Goal: Task Accomplishment & Management: Manage account settings

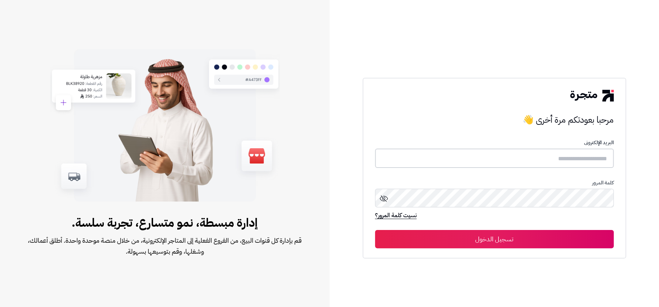
type input "**********"
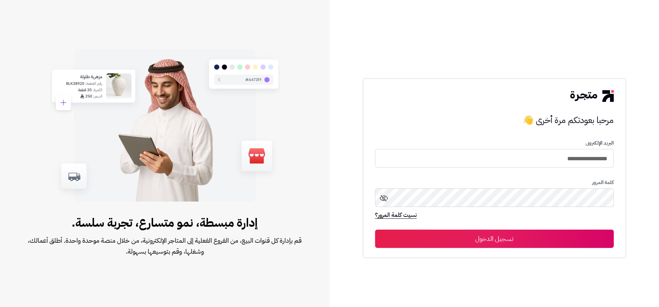
click at [448, 251] on div "**********" at bounding box center [493, 168] width 263 height 180
click at [439, 247] on button "تسجيل الدخول" at bounding box center [494, 239] width 239 height 18
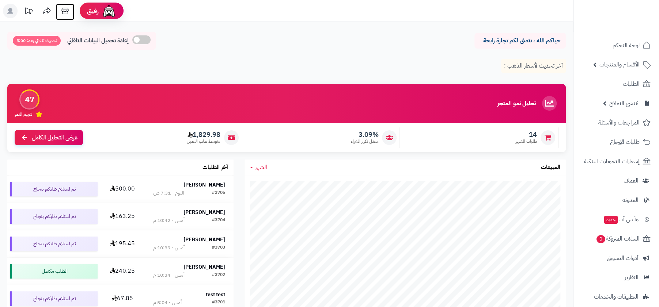
click at [67, 11] on icon at bounding box center [65, 11] width 15 height 15
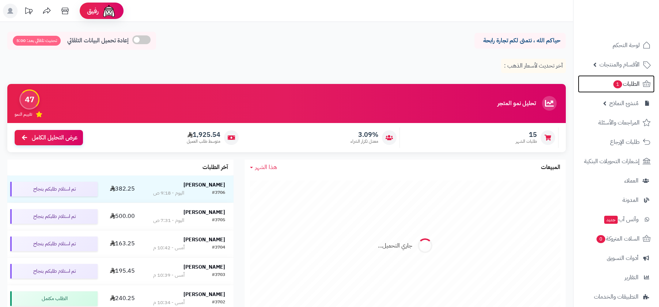
click at [624, 87] on span "الطلبات 1" at bounding box center [625, 84] width 27 height 10
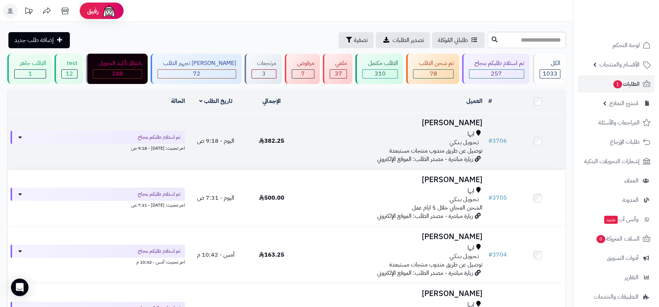
click at [462, 134] on div "ابها" at bounding box center [392, 134] width 180 height 8
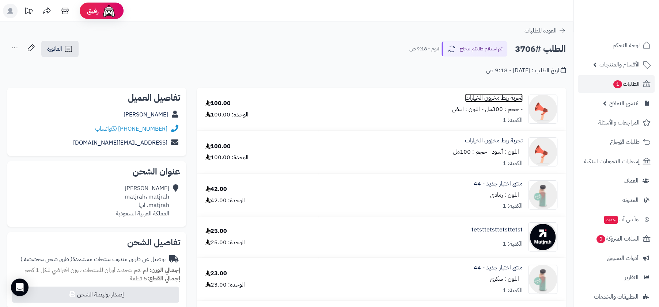
click at [495, 97] on link "تجربة ربط مخزون الخيارات" at bounding box center [494, 98] width 58 height 8
click at [497, 186] on link "منتج اختبار جديد - 44" at bounding box center [497, 184] width 49 height 8
click at [505, 232] on link "tetsttetsttetsttetst" at bounding box center [496, 230] width 51 height 8
click at [503, 273] on div "منتج اختبار جديد - 44 - اللون : سكري الكمية: 1" at bounding box center [497, 279] width 49 height 31
click at [500, 272] on link "منتج اختبار جديد - 44" at bounding box center [497, 268] width 49 height 8
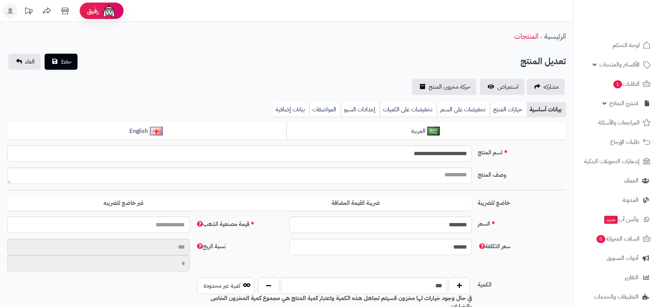
select select
type input "*****"
type input "********"
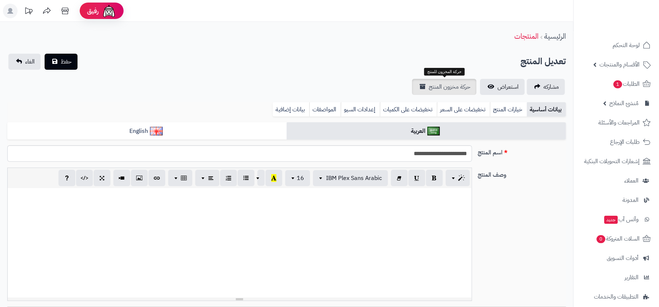
type input "******"
click at [463, 83] on span "حركة مخزون المنتج" at bounding box center [449, 87] width 42 height 9
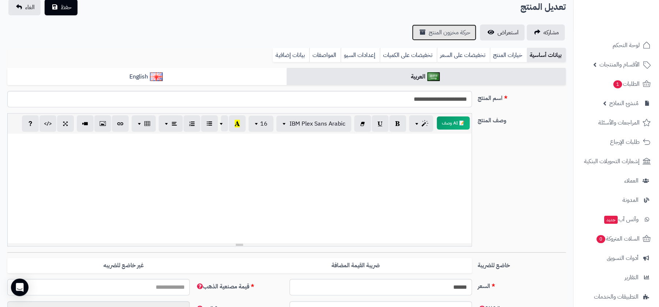
scroll to position [151, 0]
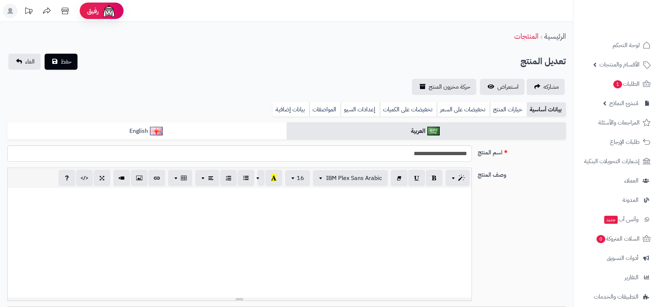
select select
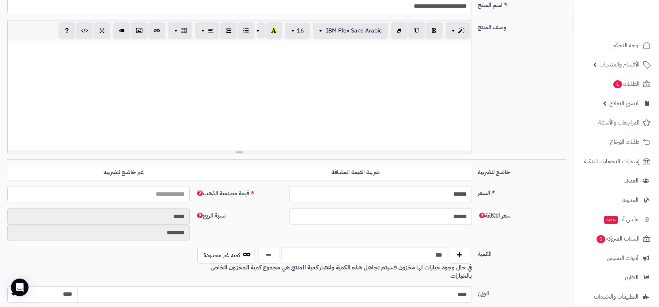
scroll to position [109, 0]
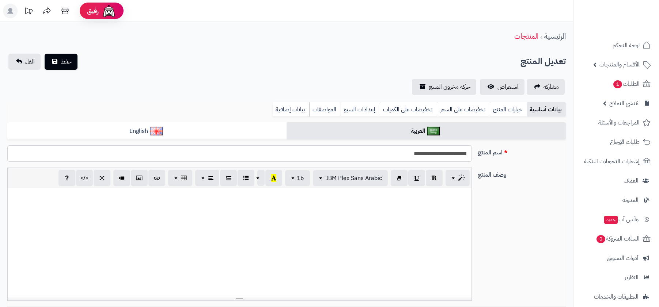
select select
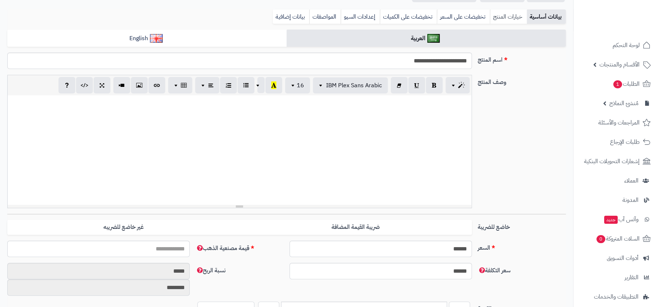
click at [506, 14] on link "خيارات المنتج" at bounding box center [507, 16] width 37 height 15
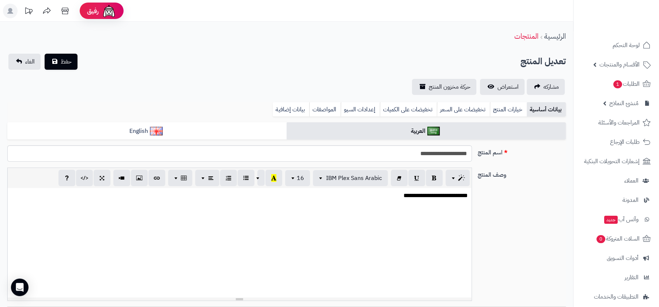
scroll to position [12, 0]
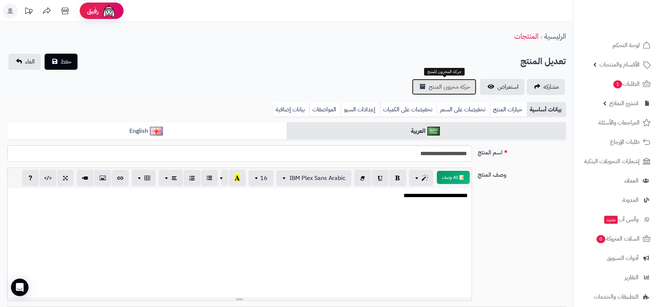
click at [444, 83] on span "حركة مخزون المنتج" at bounding box center [449, 87] width 42 height 9
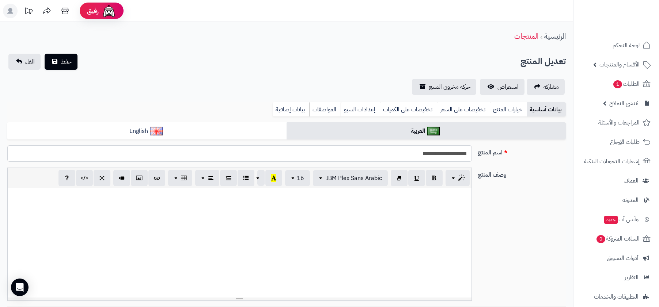
select select
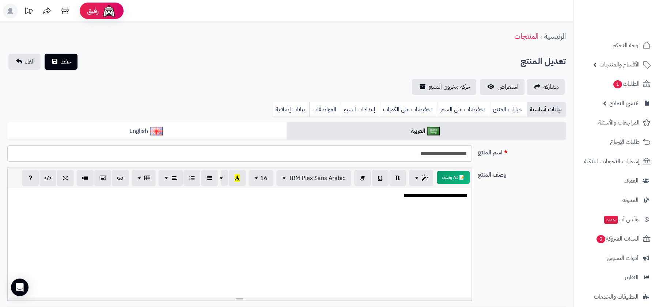
scroll to position [12, 0]
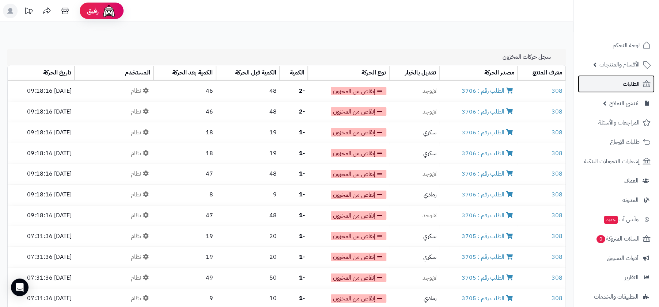
click at [598, 91] on link "الطلبات" at bounding box center [616, 84] width 77 height 18
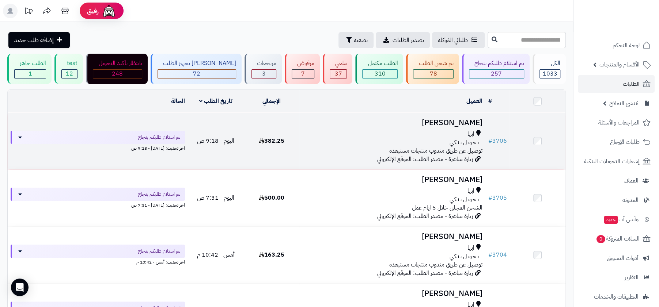
click at [466, 134] on div "ابها" at bounding box center [392, 134] width 180 height 8
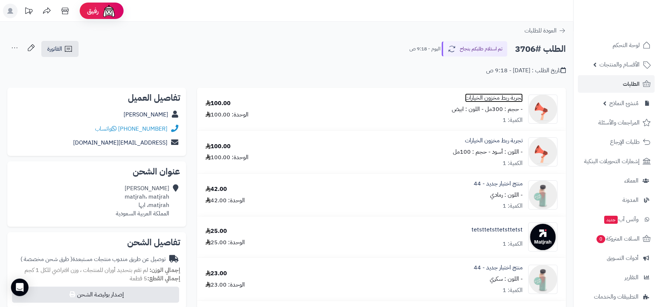
click at [506, 100] on link "تجربة ربط مخزون الخيارات" at bounding box center [494, 98] width 58 height 8
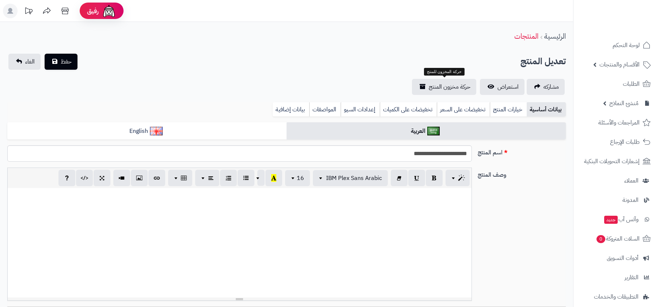
select select
click at [455, 90] on span "حركة مخزون المنتج" at bounding box center [449, 87] width 42 height 9
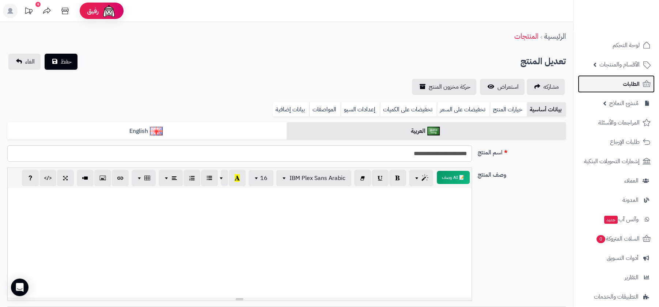
click at [617, 87] on link "الطلبات" at bounding box center [616, 84] width 77 height 18
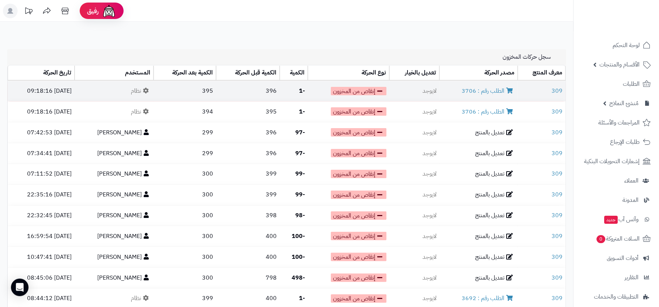
click at [228, 94] on td "396" at bounding box center [248, 91] width 64 height 20
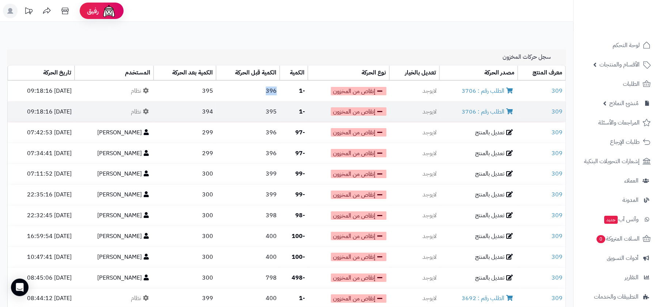
click at [231, 118] on td "395" at bounding box center [248, 112] width 64 height 20
click at [277, 115] on td "395" at bounding box center [248, 112] width 64 height 20
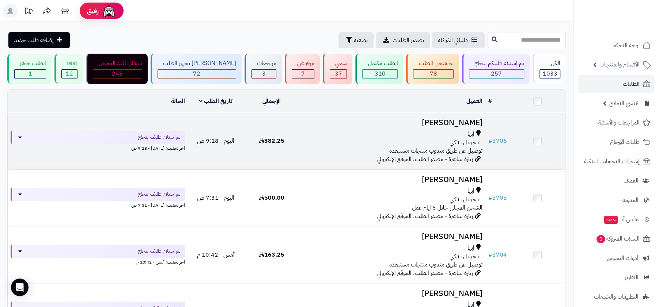
click at [463, 142] on span "تـحـويـل بـنـكـي" at bounding box center [463, 142] width 29 height 8
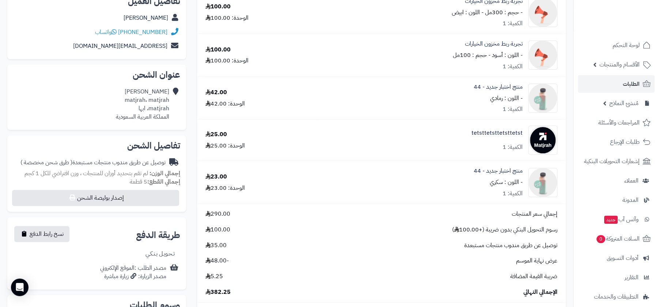
scroll to position [136, 0]
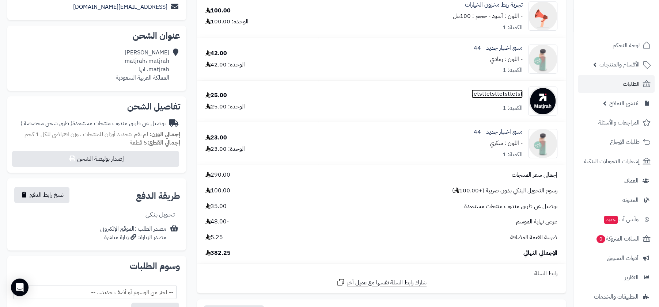
click at [487, 93] on link "tetsttetsttetsttetst" at bounding box center [496, 94] width 51 height 8
click at [488, 135] on link "منتج اختبار جديد - 44" at bounding box center [497, 132] width 49 height 8
click at [281, 136] on div "23.00 الوحدة: 23.00" at bounding box center [257, 144] width 115 height 20
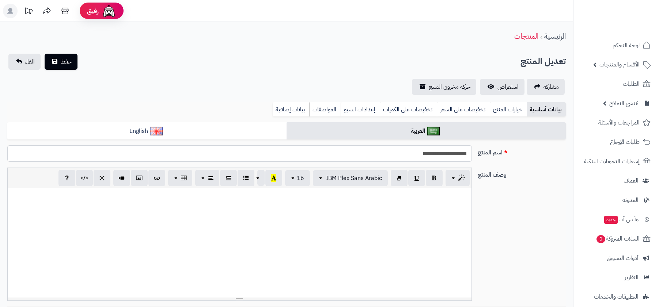
select select
click at [443, 86] on span "حركة مخزون المنتج" at bounding box center [449, 87] width 42 height 9
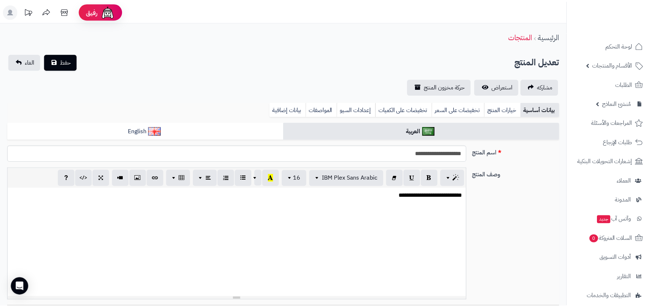
scroll to position [12, 0]
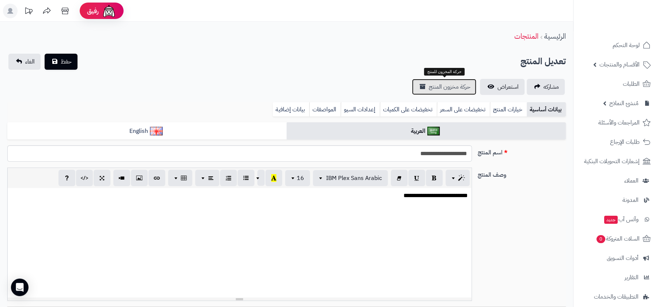
click at [452, 82] on link "حركة مخزون المنتج" at bounding box center [444, 87] width 64 height 16
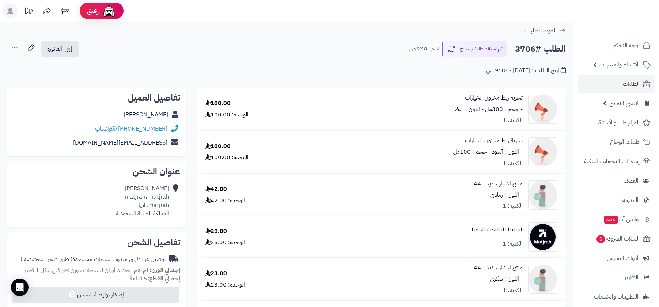
click at [586, 78] on link "الطلبات" at bounding box center [616, 84] width 77 height 18
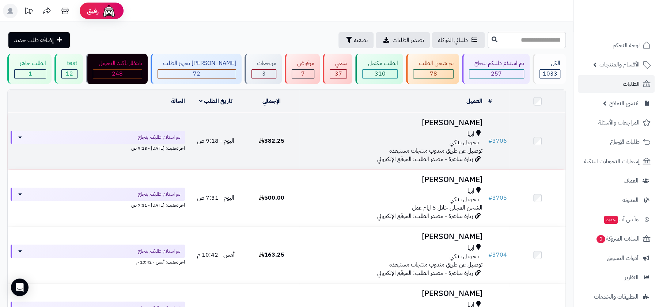
click at [443, 127] on td "ghaith matjrah ابها تـحـويـل بـنـكـي توصيل عن طريق مندوب منتجات مستبعدة زيارة م…" at bounding box center [392, 141] width 186 height 57
click at [484, 154] on td "ghaith matjrah ابها تـحـويـل بـنـكـي توصيل عن طريق مندوب منتجات مستبعدة زيارة م…" at bounding box center [392, 141] width 186 height 57
click at [467, 146] on span "توصيل عن طريق مندوب منتجات مستبعدة" at bounding box center [435, 150] width 93 height 9
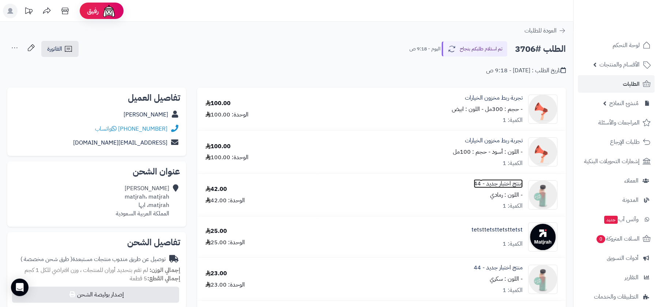
click at [494, 184] on link "منتج اختبار جديد - 44" at bounding box center [497, 184] width 49 height 8
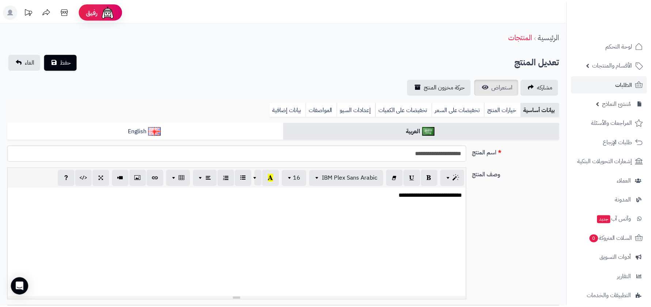
scroll to position [14, 0]
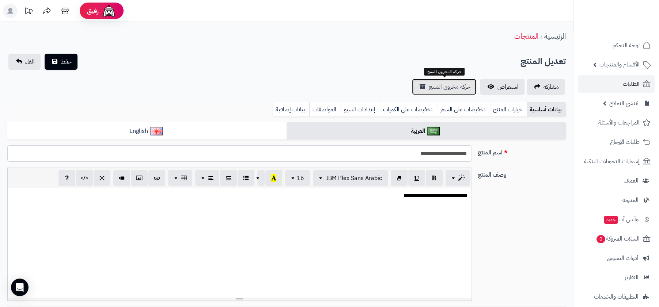
click at [441, 80] on link "حركة مخزون المنتج" at bounding box center [444, 87] width 64 height 16
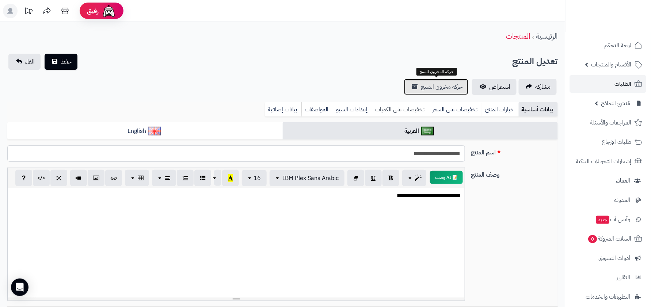
scroll to position [15, 0]
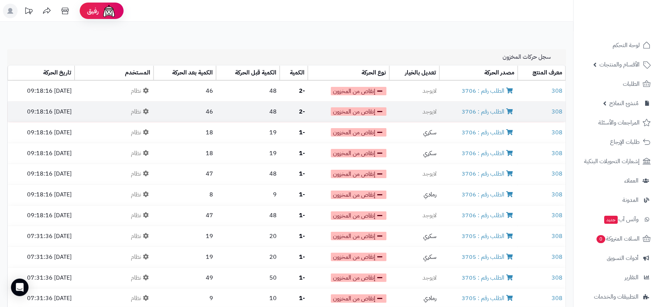
click at [275, 111] on td "48" at bounding box center [248, 112] width 64 height 20
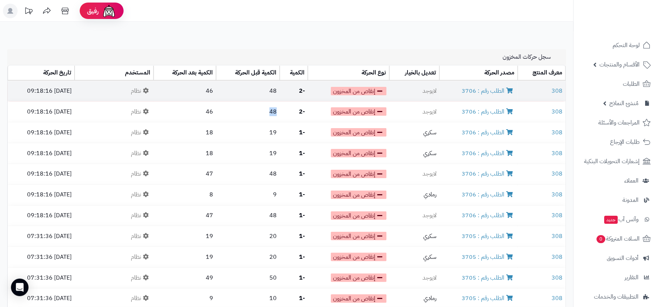
click at [286, 89] on td "-2" at bounding box center [293, 91] width 28 height 20
click at [299, 91] on strong "-2" at bounding box center [302, 91] width 6 height 9
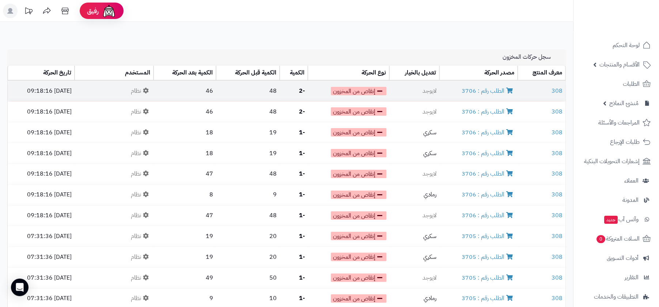
click at [299, 91] on strong "-2" at bounding box center [302, 91] width 6 height 9
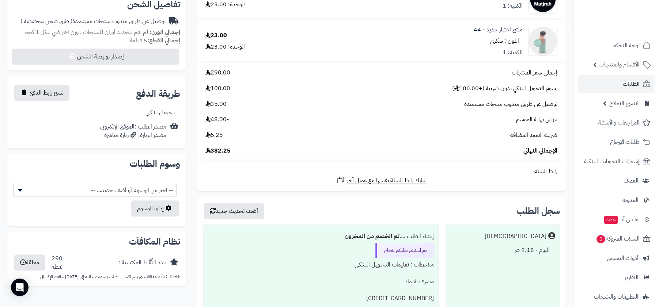
scroll to position [254, 0]
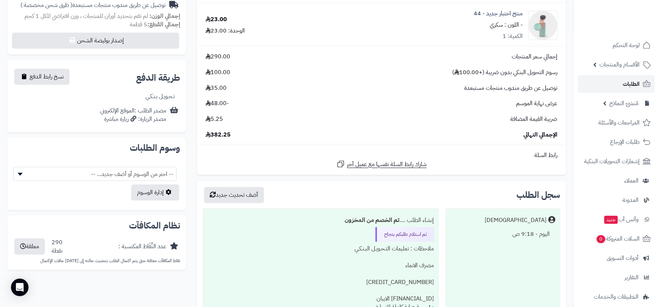
click at [630, 87] on span "الطلبات" at bounding box center [630, 84] width 17 height 10
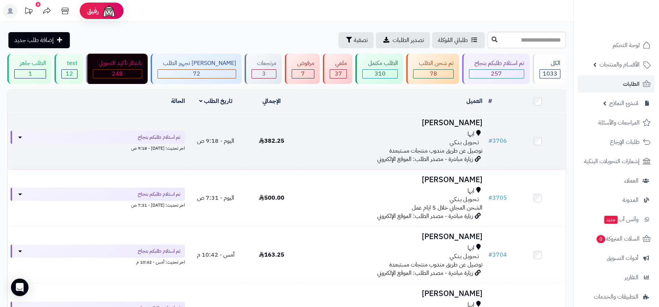
click at [472, 148] on span "توصيل عن طريق مندوب منتجات مستبعدة" at bounding box center [435, 150] width 93 height 9
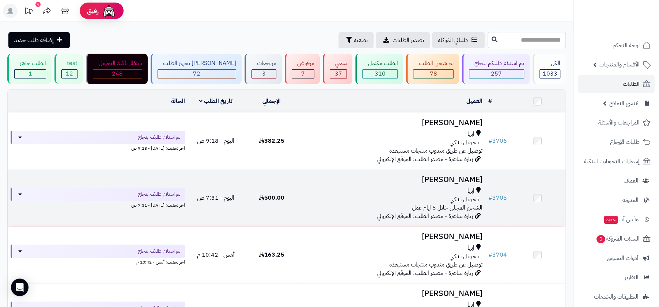
click at [418, 193] on div "ابها" at bounding box center [392, 191] width 180 height 8
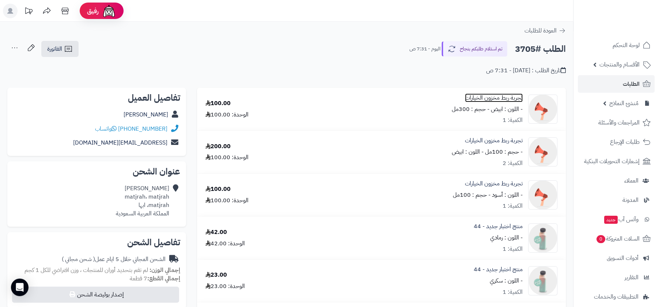
click at [498, 98] on link "تجربة ربط مخزون الخيارات" at bounding box center [494, 98] width 58 height 8
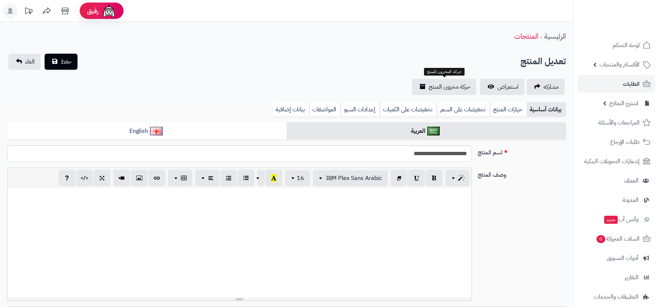
select select
click at [447, 81] on link "حركة مخزون المنتج" at bounding box center [444, 87] width 64 height 16
